Goal: Transaction & Acquisition: Purchase product/service

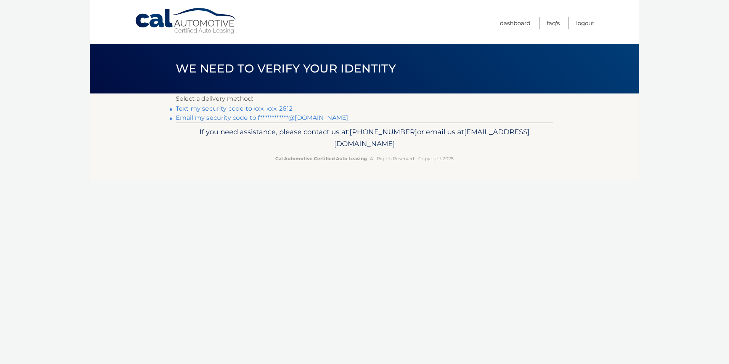
click at [234, 107] on link "Text my security code to xxx-xxx-2612" at bounding box center [234, 108] width 117 height 7
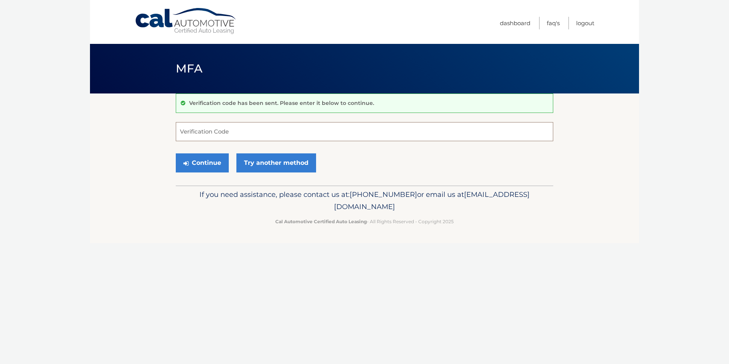
click at [199, 132] on input "Verification Code" at bounding box center [364, 131] width 377 height 19
type input "528519"
click at [212, 159] on button "Continue" at bounding box center [202, 162] width 53 height 19
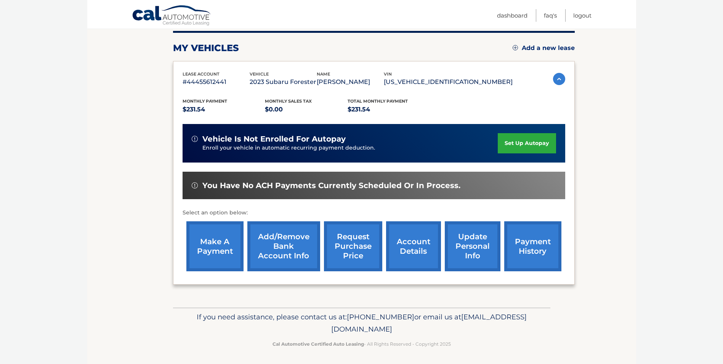
scroll to position [98, 0]
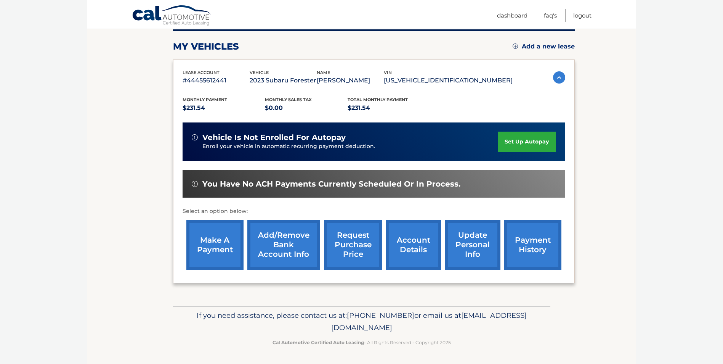
click at [216, 244] on link "make a payment" at bounding box center [214, 245] width 57 height 50
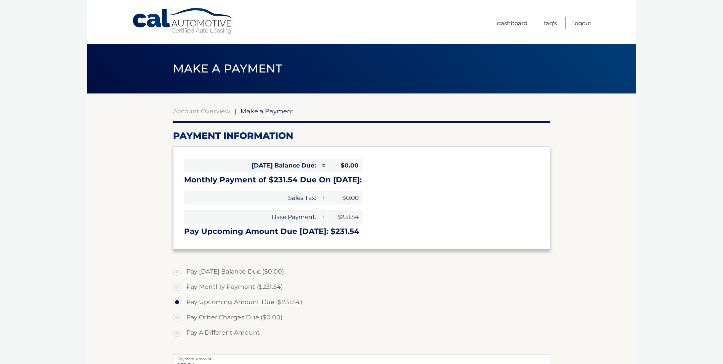
select select "ZjBlNTE3NzktM2JmNi00NzQxLWE0NDUtMGIyNmFmMGNjMmZl"
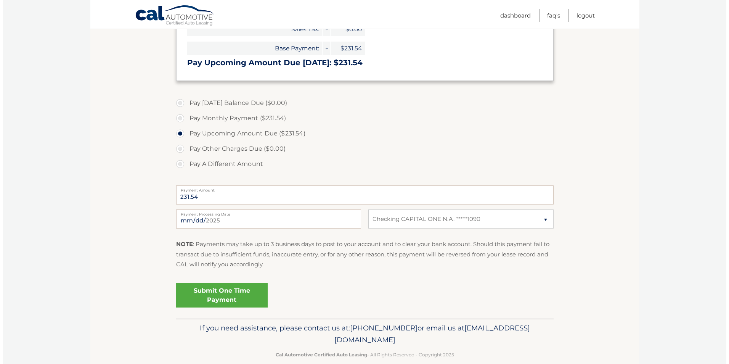
scroll to position [181, 0]
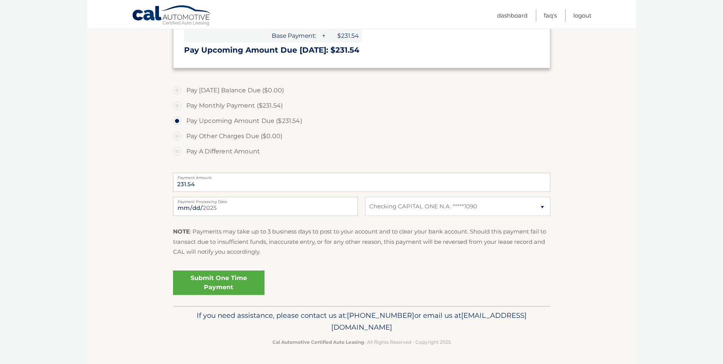
click at [231, 281] on link "Submit One Time Payment" at bounding box center [218, 282] width 91 height 24
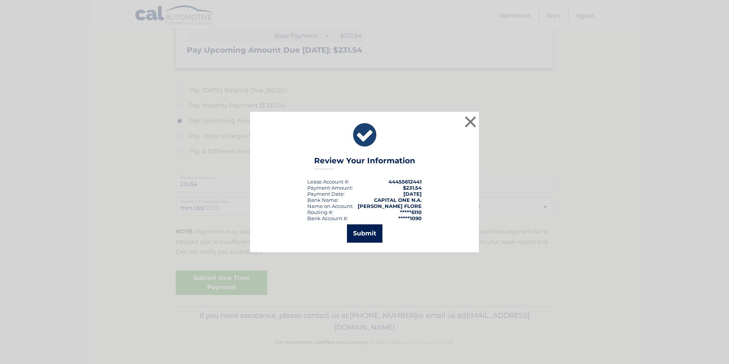
click at [372, 237] on button "Submit" at bounding box center [364, 233] width 35 height 18
